Goal: Task Accomplishment & Management: Manage account settings

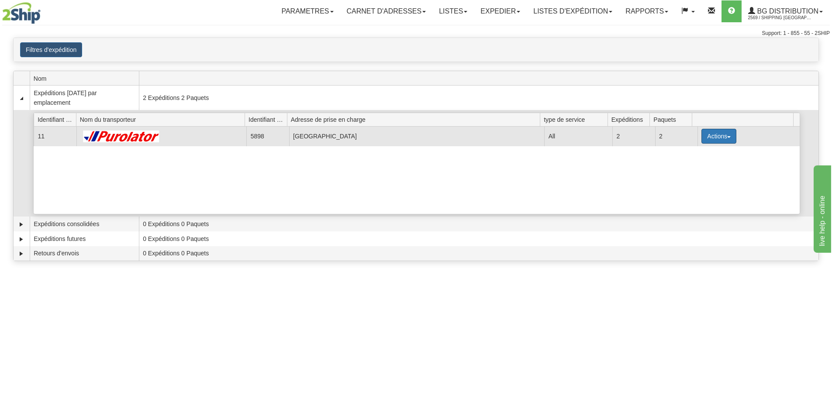
click at [718, 136] on button "Actions" at bounding box center [719, 136] width 35 height 15
click at [688, 152] on span "Détails" at bounding box center [687, 152] width 24 height 6
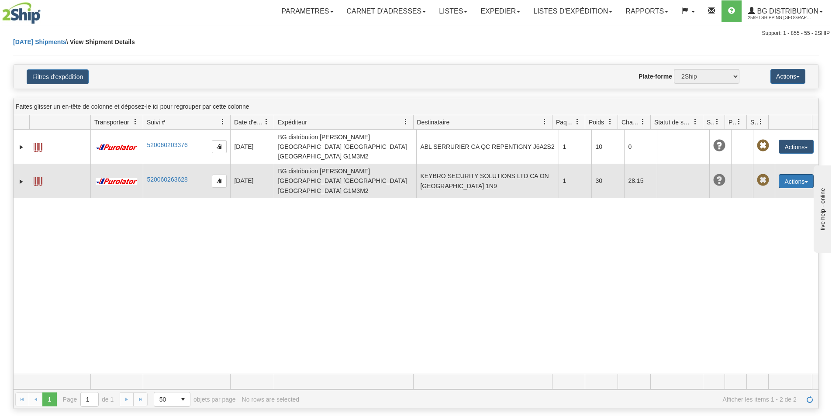
click at [782, 174] on button "Actions" at bounding box center [796, 181] width 35 height 14
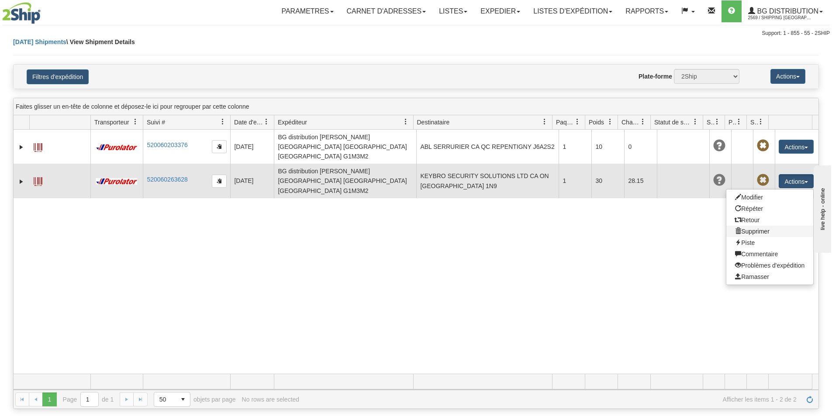
click at [747, 226] on link "Supprimer" at bounding box center [769, 231] width 87 height 11
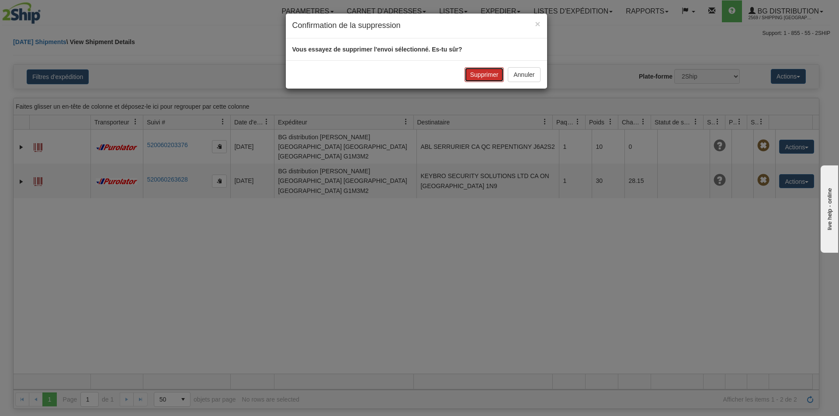
click at [484, 74] on button "Supprimer" at bounding box center [484, 74] width 40 height 15
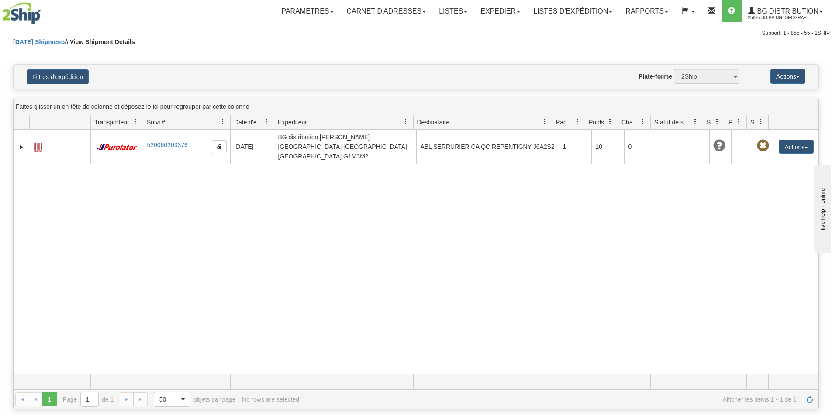
click at [609, 265] on div "31633543 2569 520060203376 09/18/2025 09/18/2025 09:06:21 AM BG distribution St…" at bounding box center [416, 252] width 805 height 244
